Goal: Information Seeking & Learning: Check status

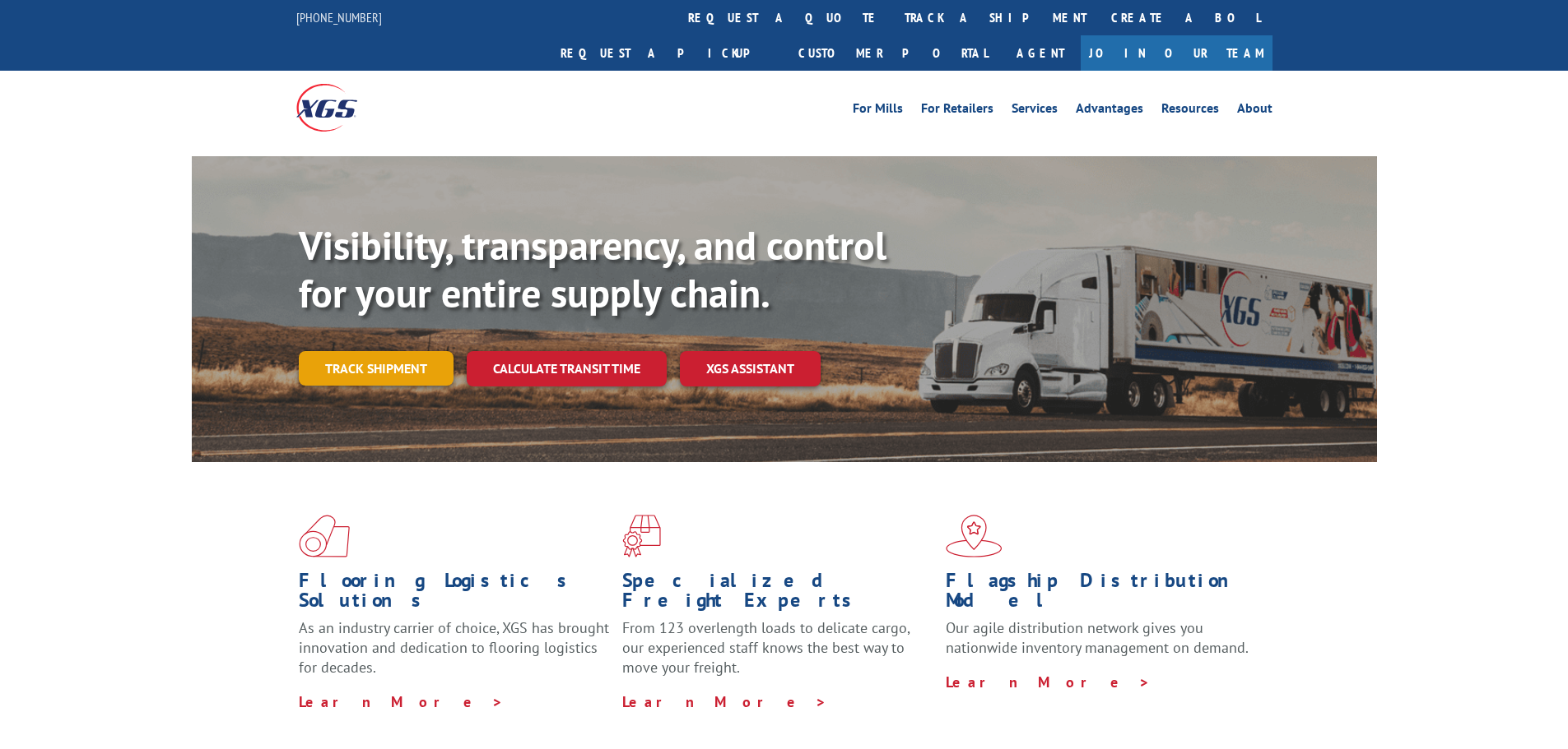
click at [408, 351] on link "Track shipment" at bounding box center [375, 368] width 154 height 35
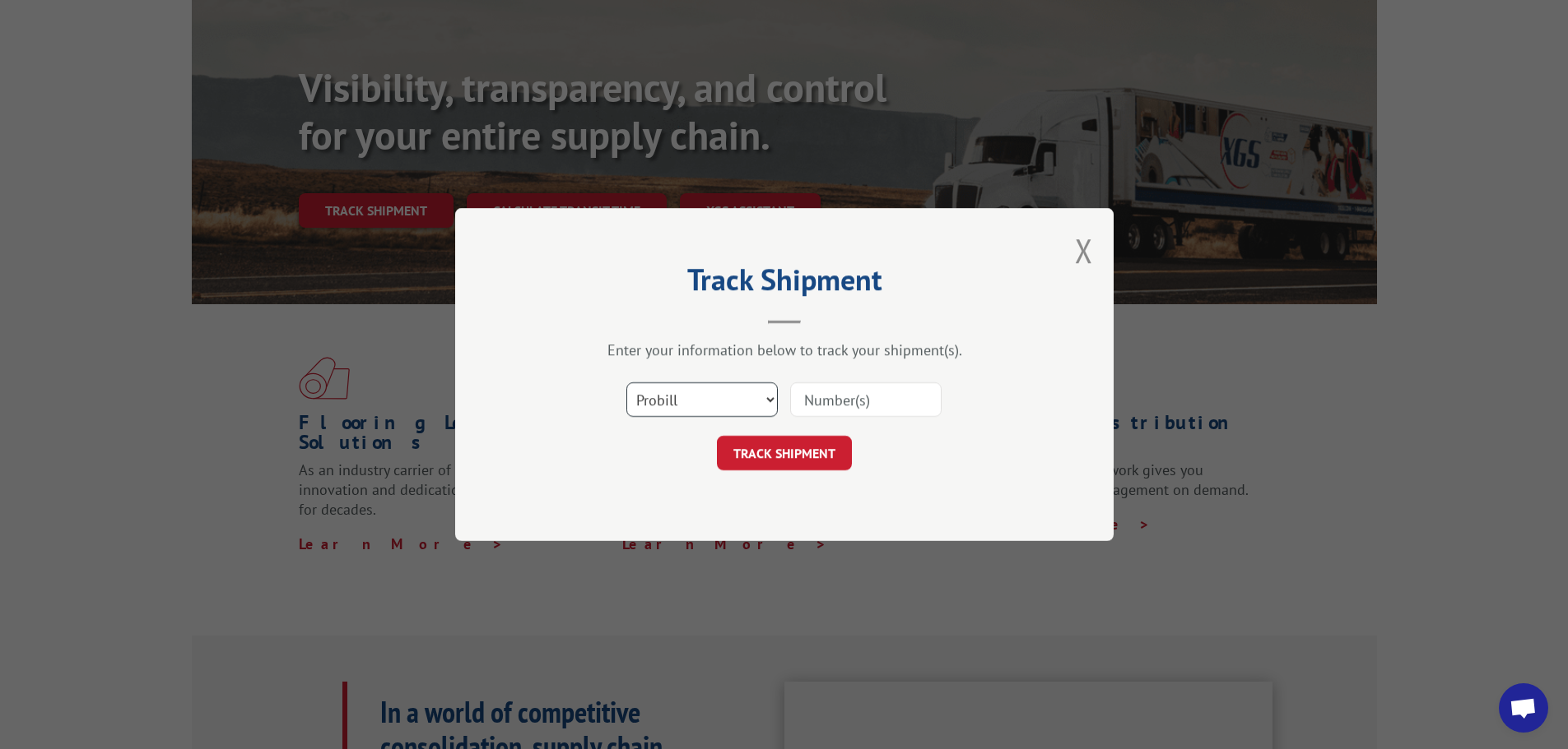
scroll to position [165, 0]
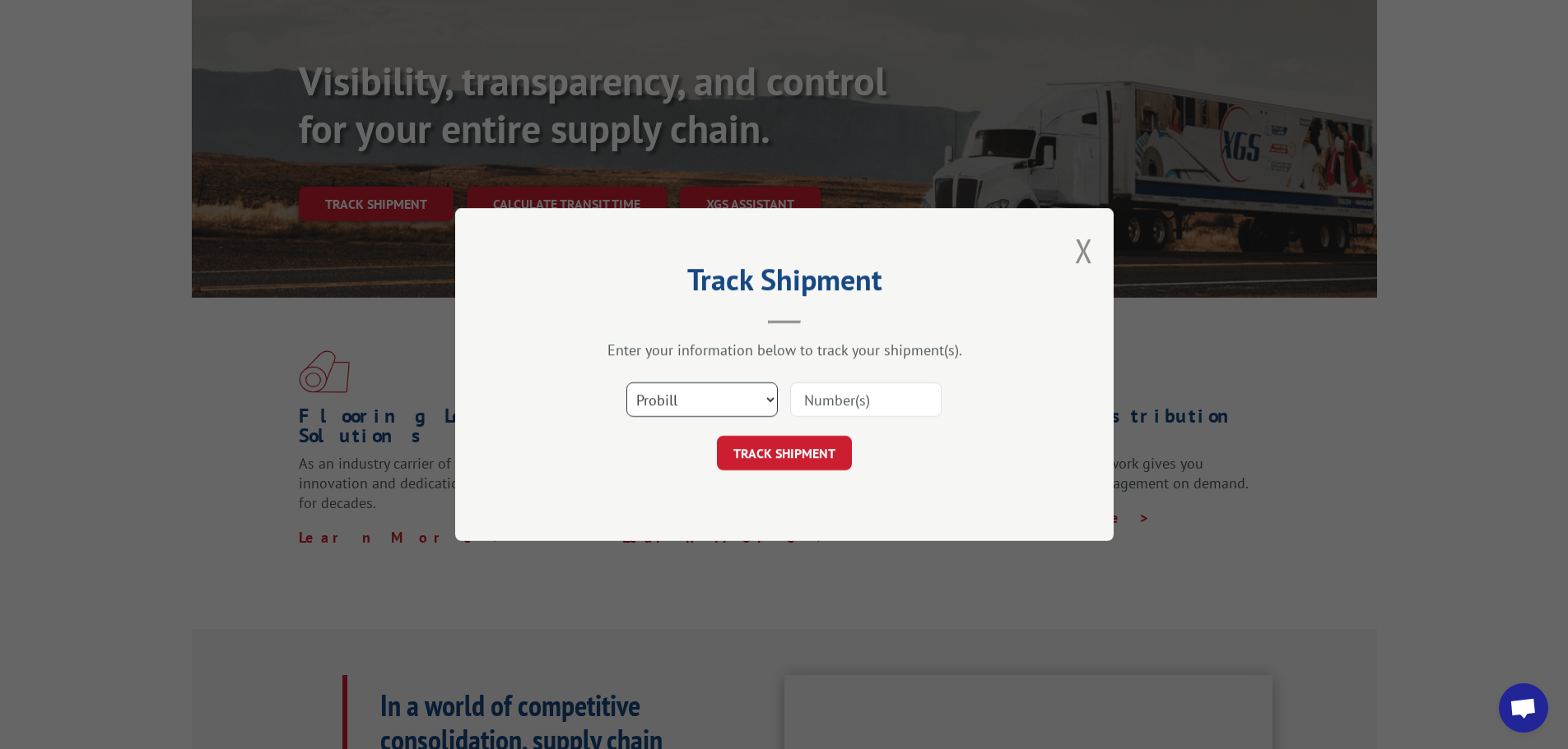
click at [761, 415] on select "Select category... Probill BOL PO" at bounding box center [702, 400] width 152 height 35
select select "po"
click at [627, 383] on select "Select category... Probill BOL PO" at bounding box center [702, 400] width 152 height 35
click at [825, 400] on input at bounding box center [867, 400] width 152 height 35
paste input "295105046"
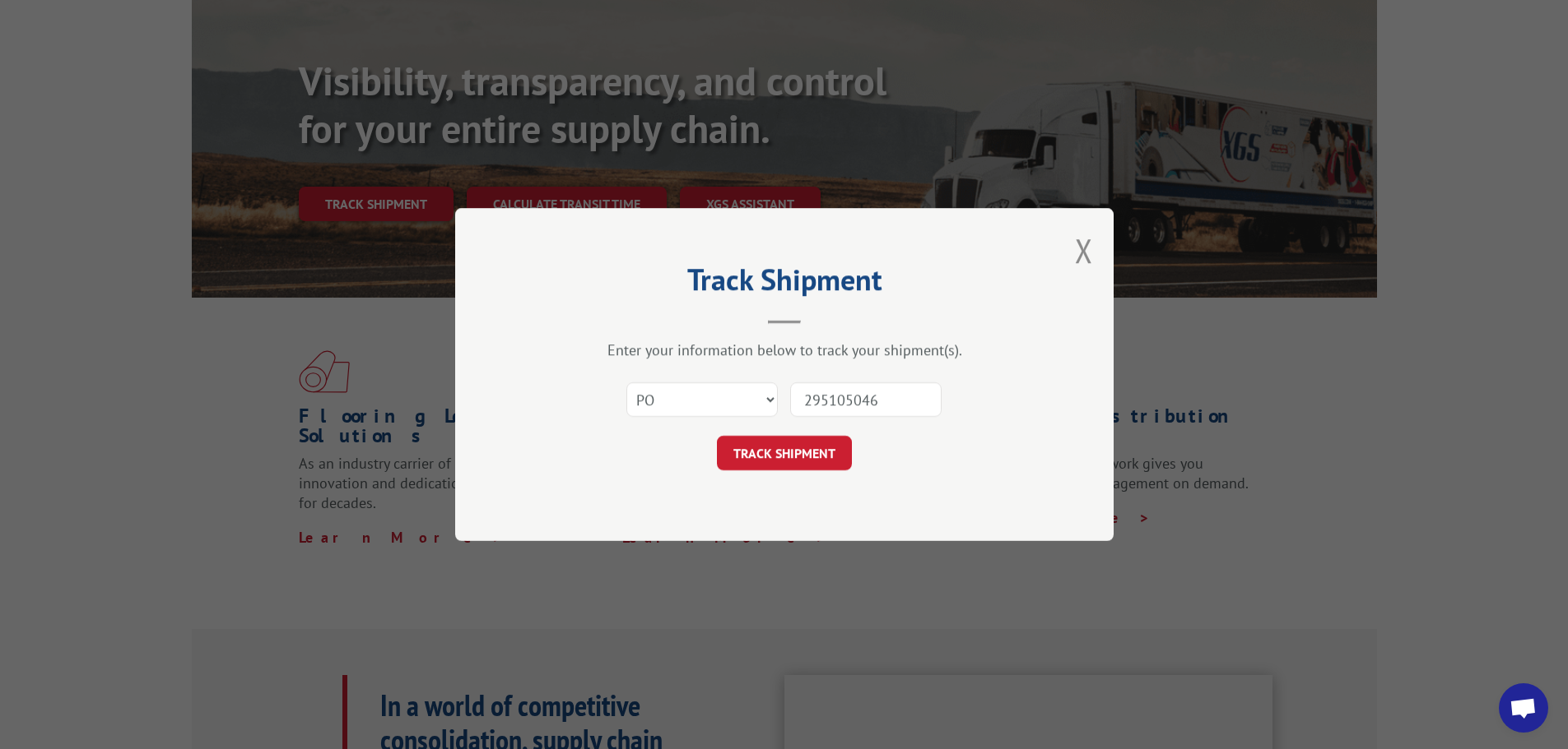
type input "295105046"
click at [827, 475] on div "Track Shipment Enter your information below to track your shipment(s). Select c…" at bounding box center [784, 374] width 658 height 333
click at [825, 460] on button "TRACK SHIPMENT" at bounding box center [784, 454] width 135 height 35
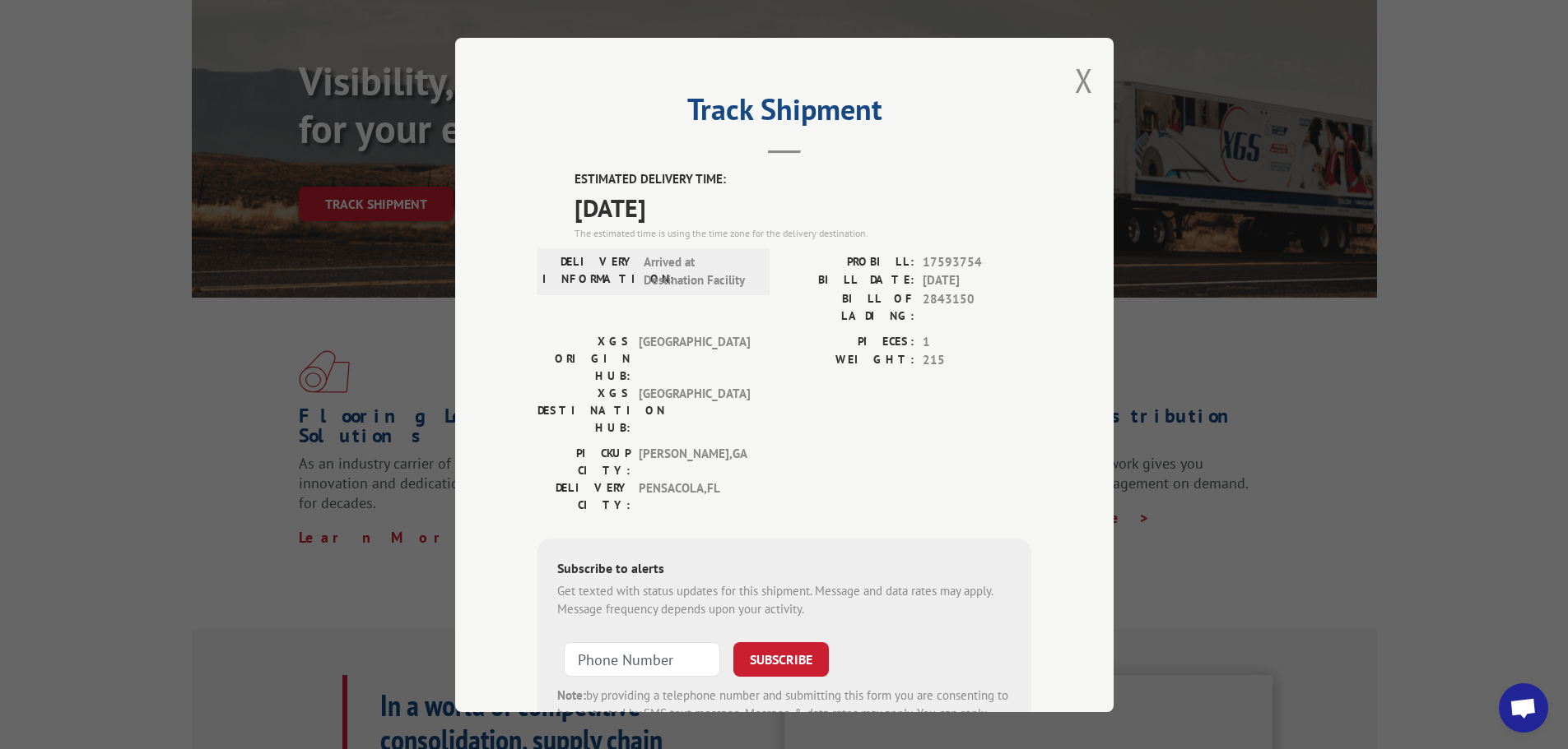
scroll to position [82, 0]
